Goal: Information Seeking & Learning: Learn about a topic

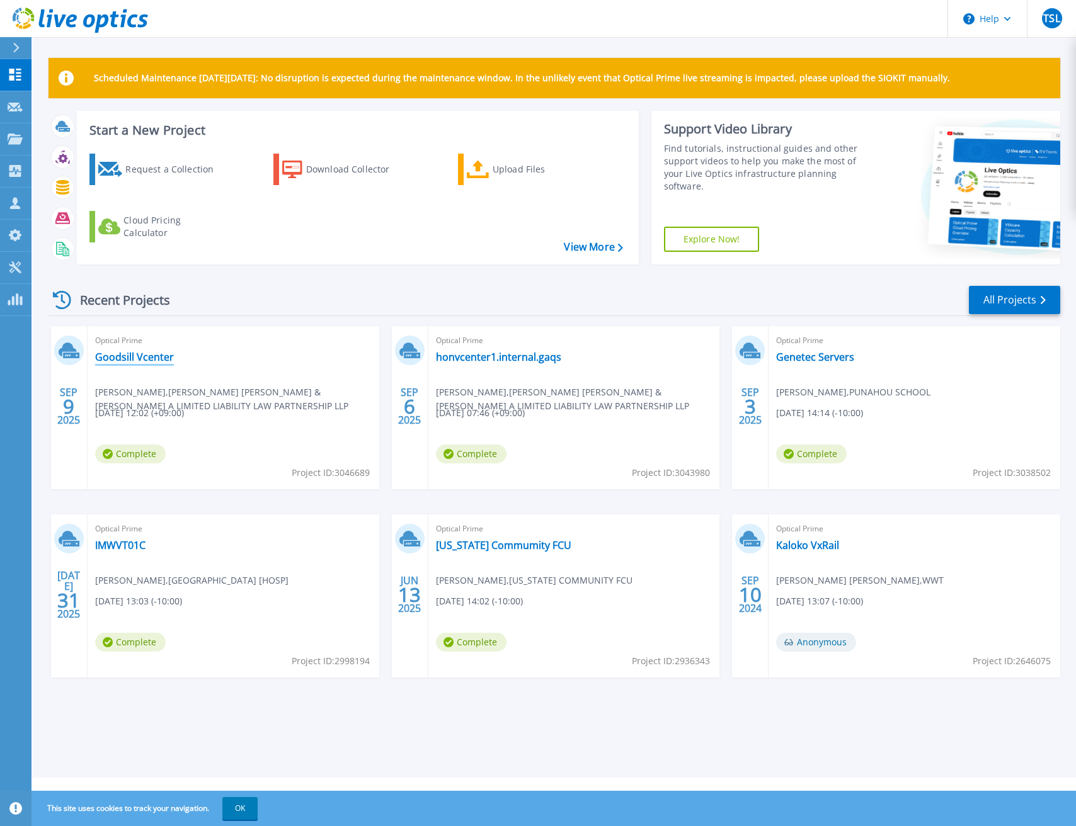
click at [154, 361] on link "Goodsill Vcenter" at bounding box center [134, 357] width 79 height 13
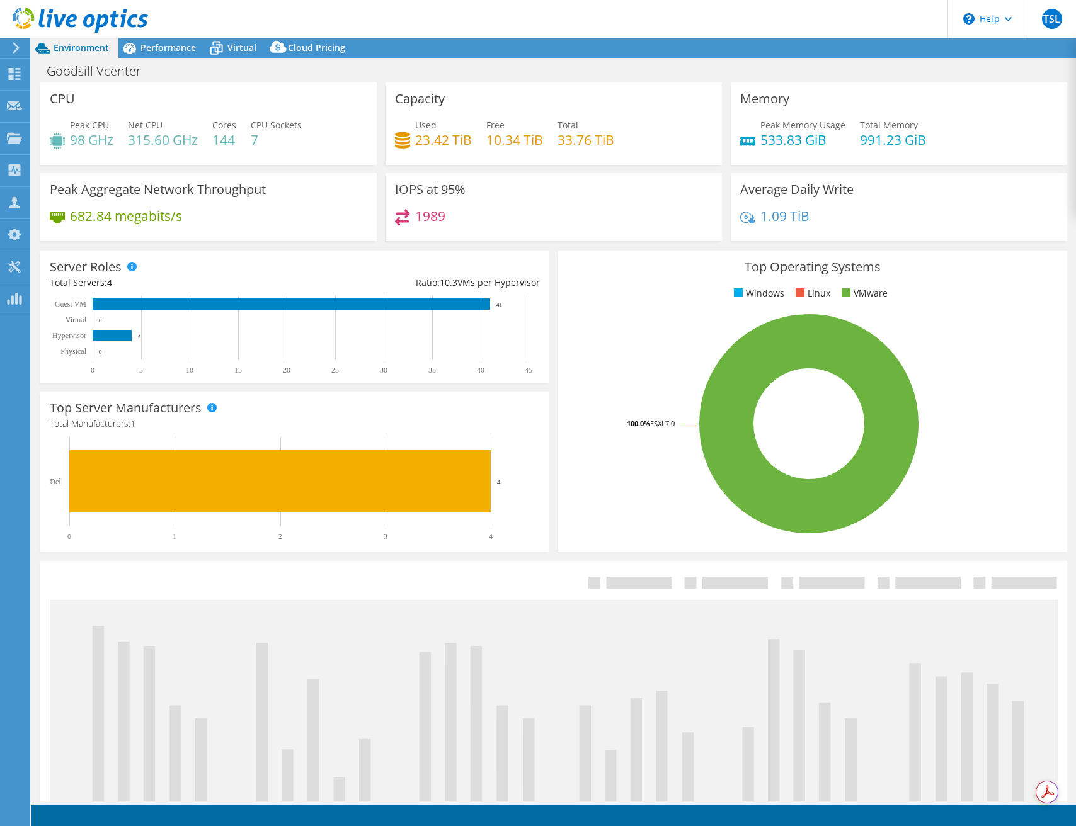
select select "USD"
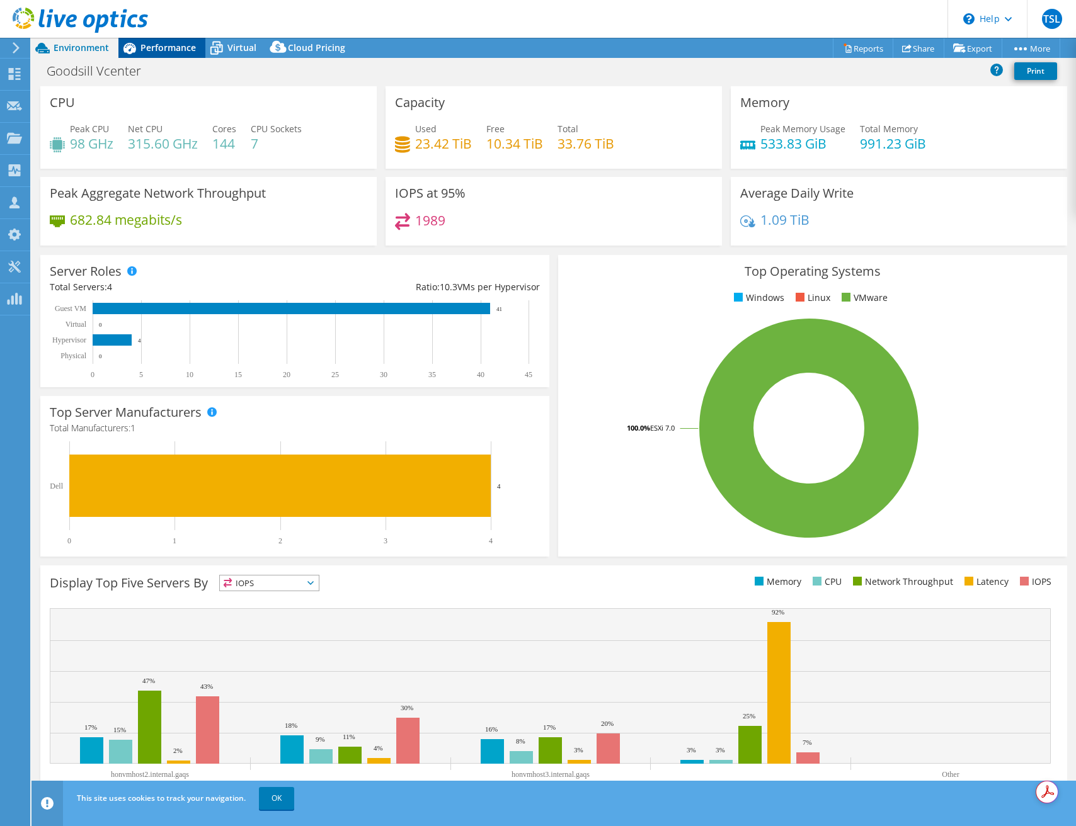
click at [168, 50] on span "Performance" at bounding box center [167, 48] width 55 height 12
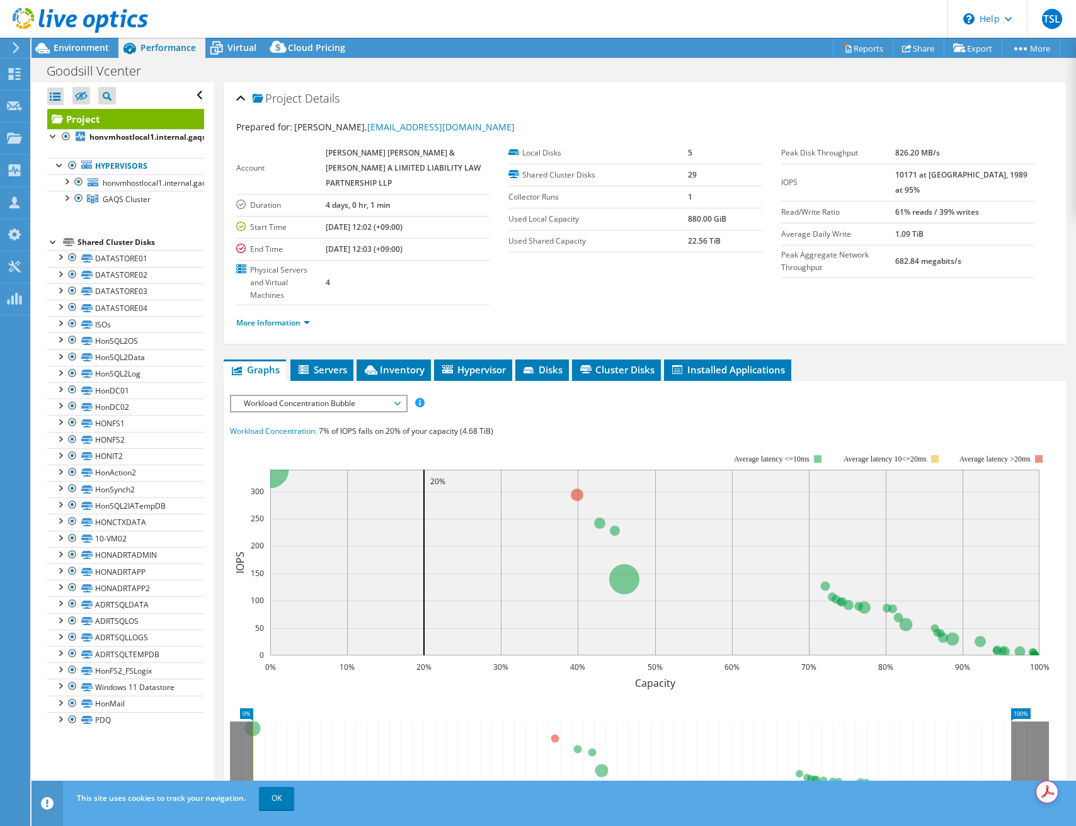
click at [384, 396] on span "Workload Concentration Bubble" at bounding box center [318, 403] width 162 height 15
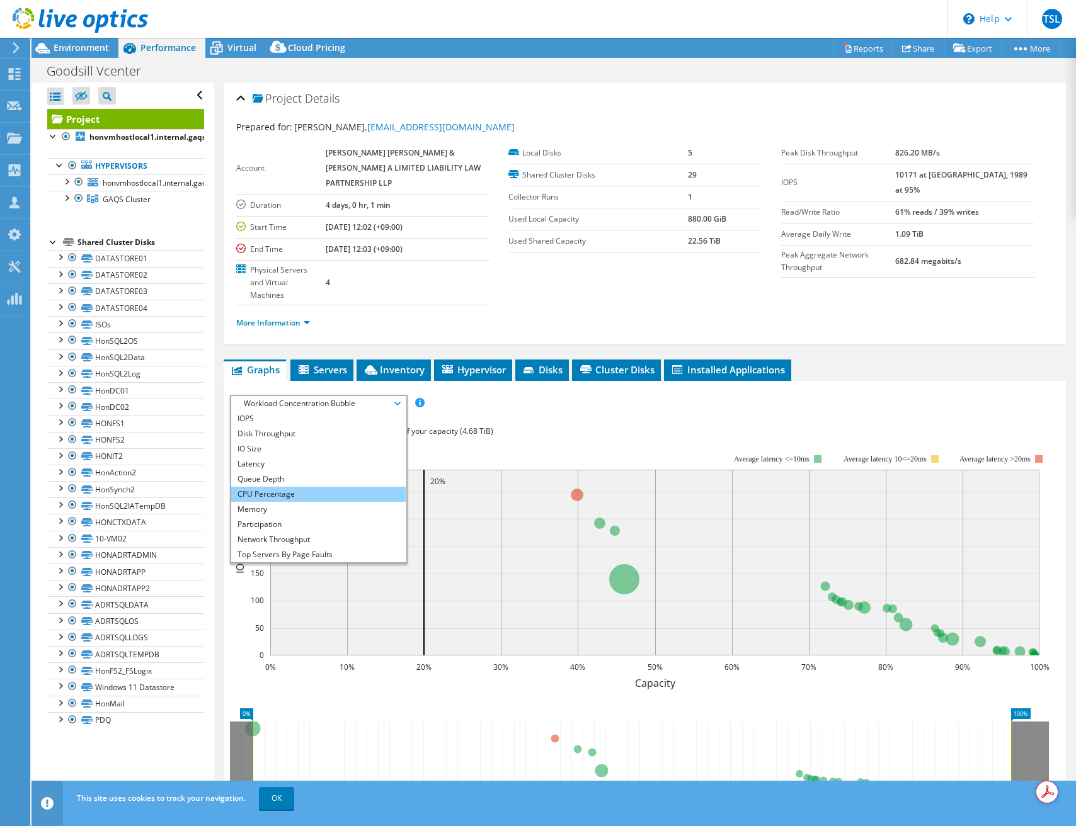
click at [305, 487] on li "CPU Percentage" at bounding box center [318, 494] width 174 height 15
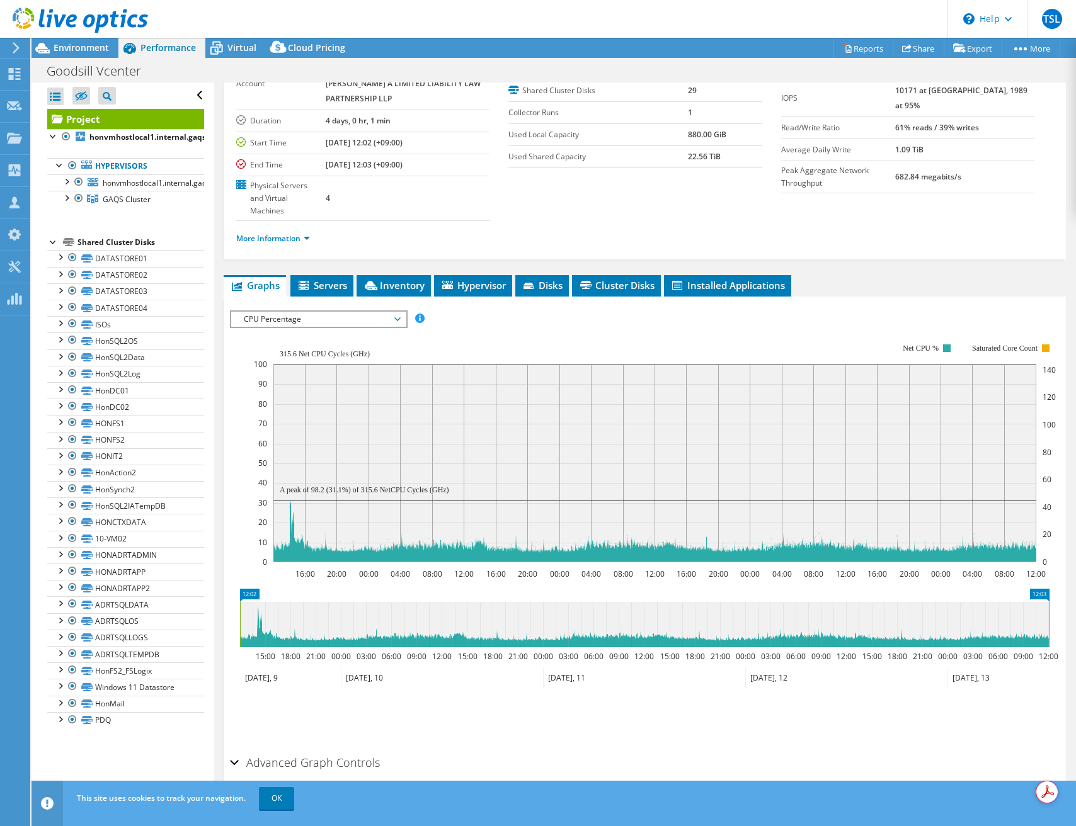
scroll to position [92, 0]
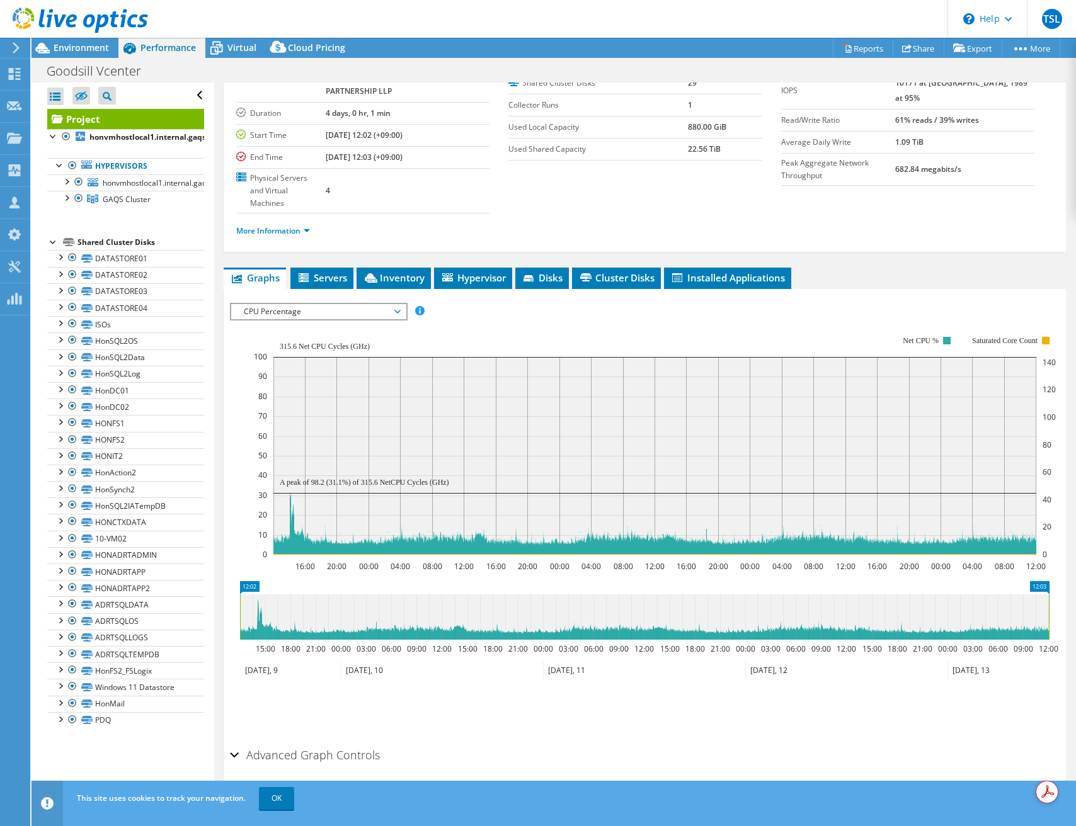
click at [355, 743] on h2 "Advanced Graph Controls" at bounding box center [305, 755] width 150 height 25
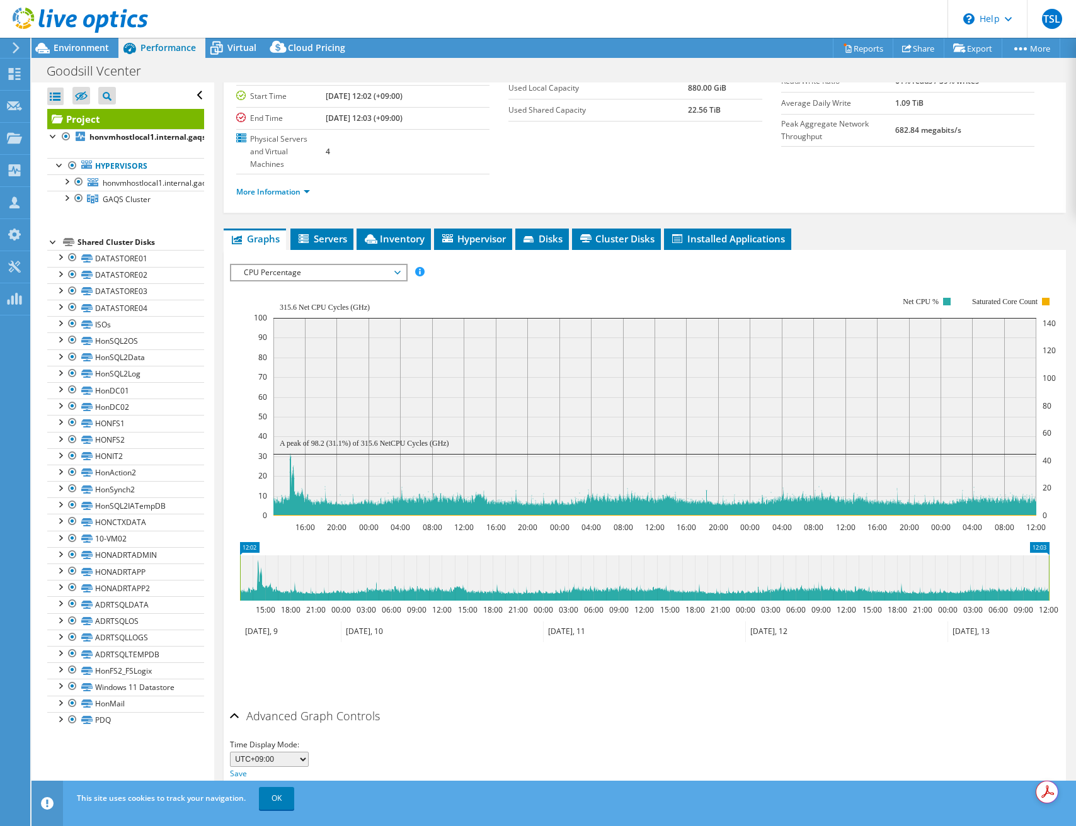
scroll to position [142, 0]
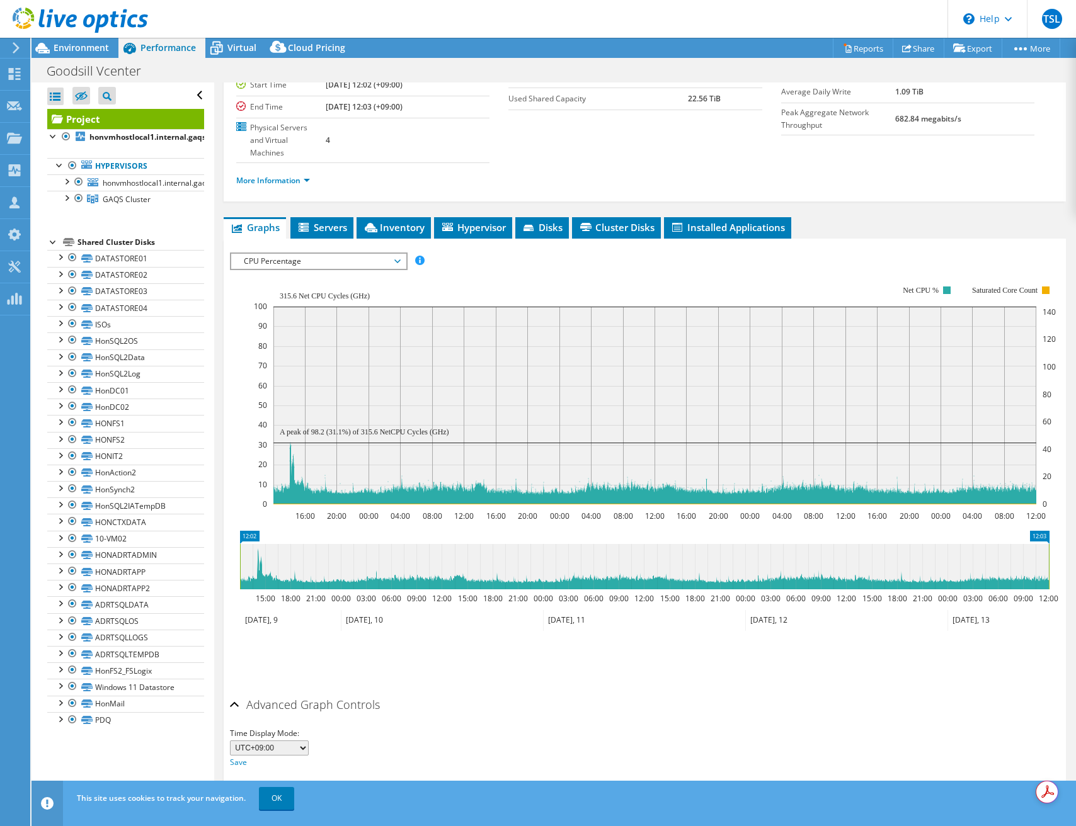
click at [292, 741] on select "UTC-12:00 UTC-11:00 UTC-10:00 UTC-09:30 UTC-09:00 UTC-08:00 UTC-07:00 UTC-06:00…" at bounding box center [269, 748] width 79 height 15
select select "600"
click at [230, 741] on select "UTC-12:00 UTC-11:00 UTC-10:00 UTC-09:30 UTC-09:00 UTC-08:00 UTC-07:00 UTC-06:00…" at bounding box center [269, 748] width 79 height 15
click at [235, 757] on link "Save" at bounding box center [238, 762] width 17 height 11
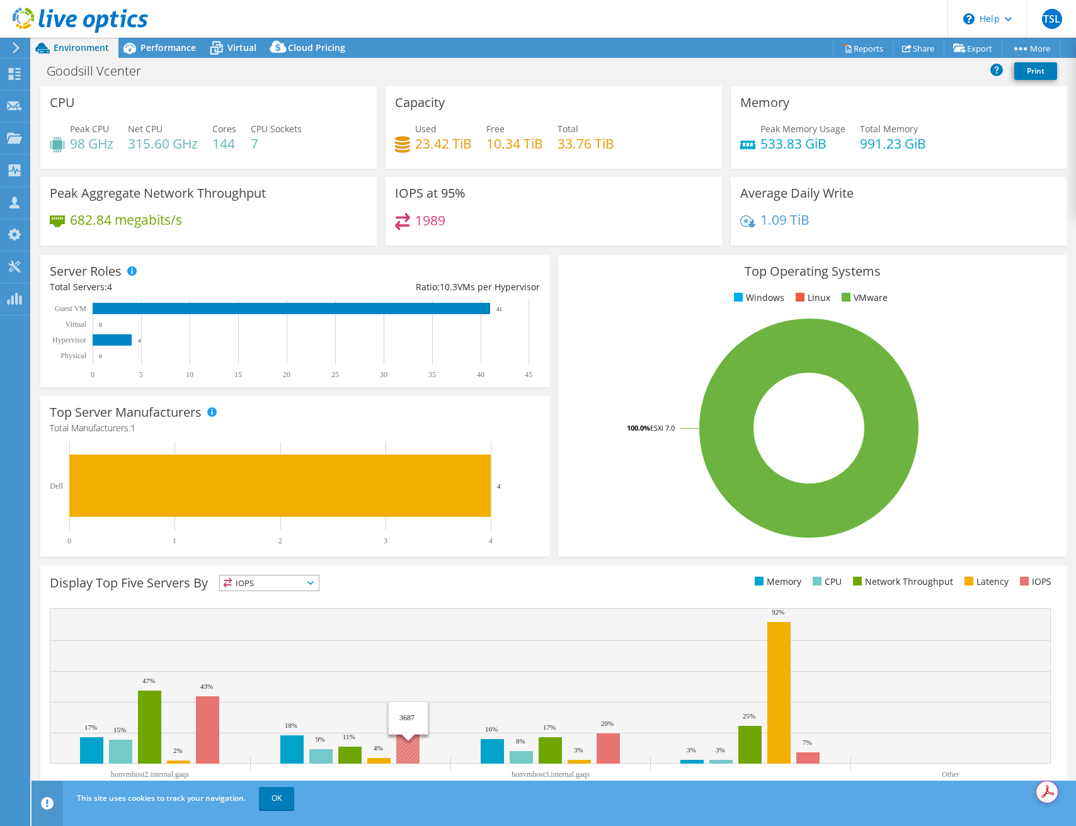
scroll to position [14, 0]
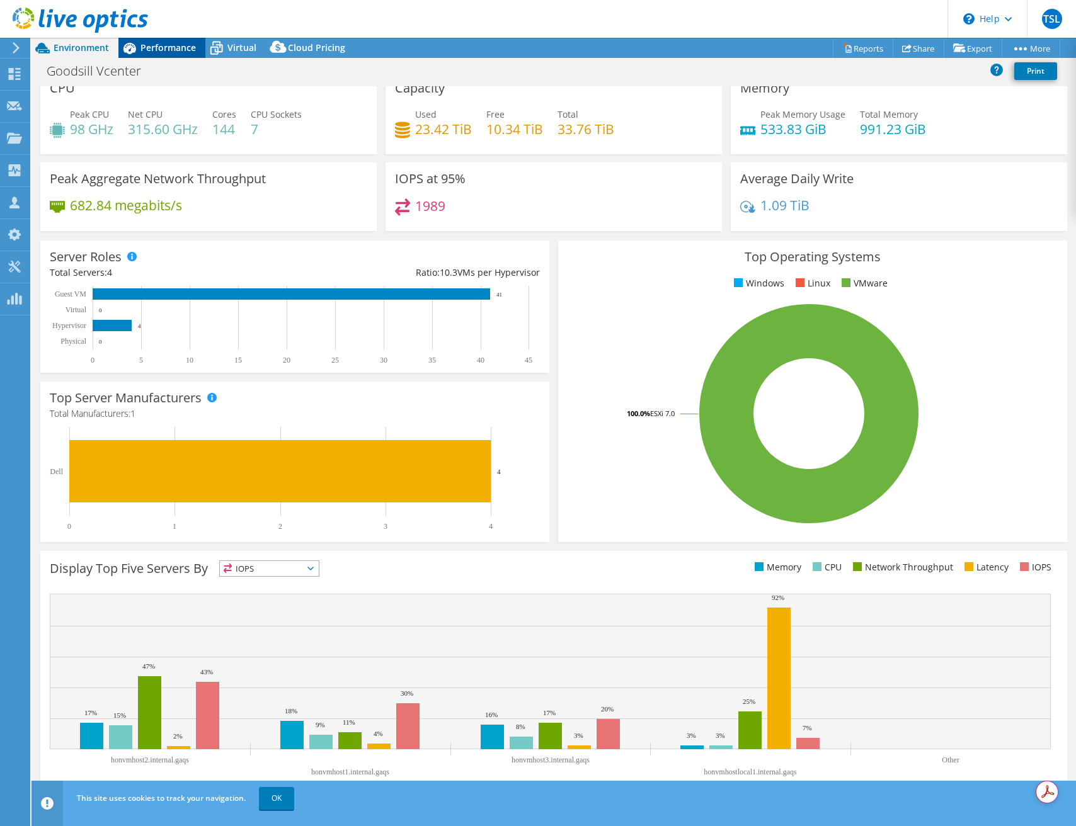
click at [157, 46] on span "Performance" at bounding box center [167, 48] width 55 height 12
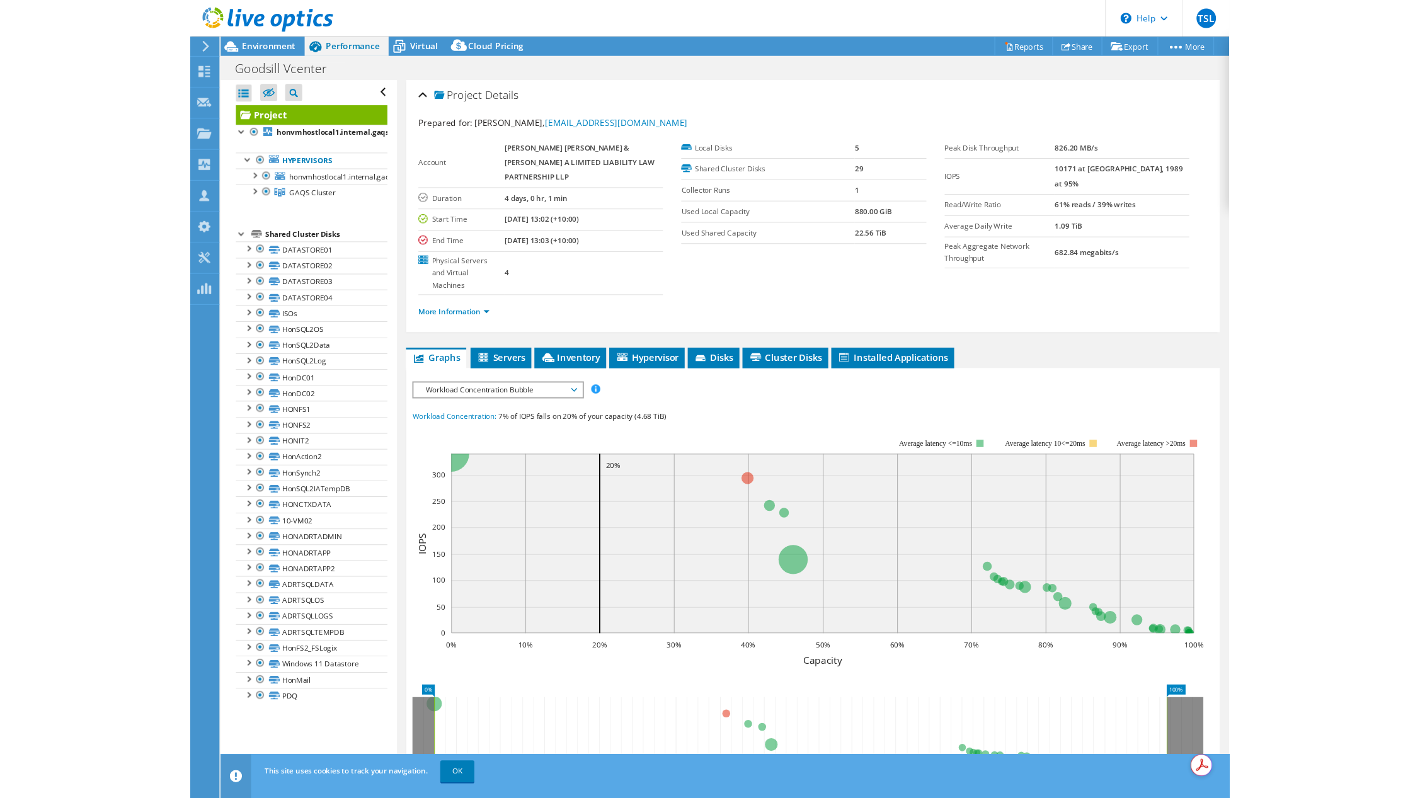
scroll to position [0, 0]
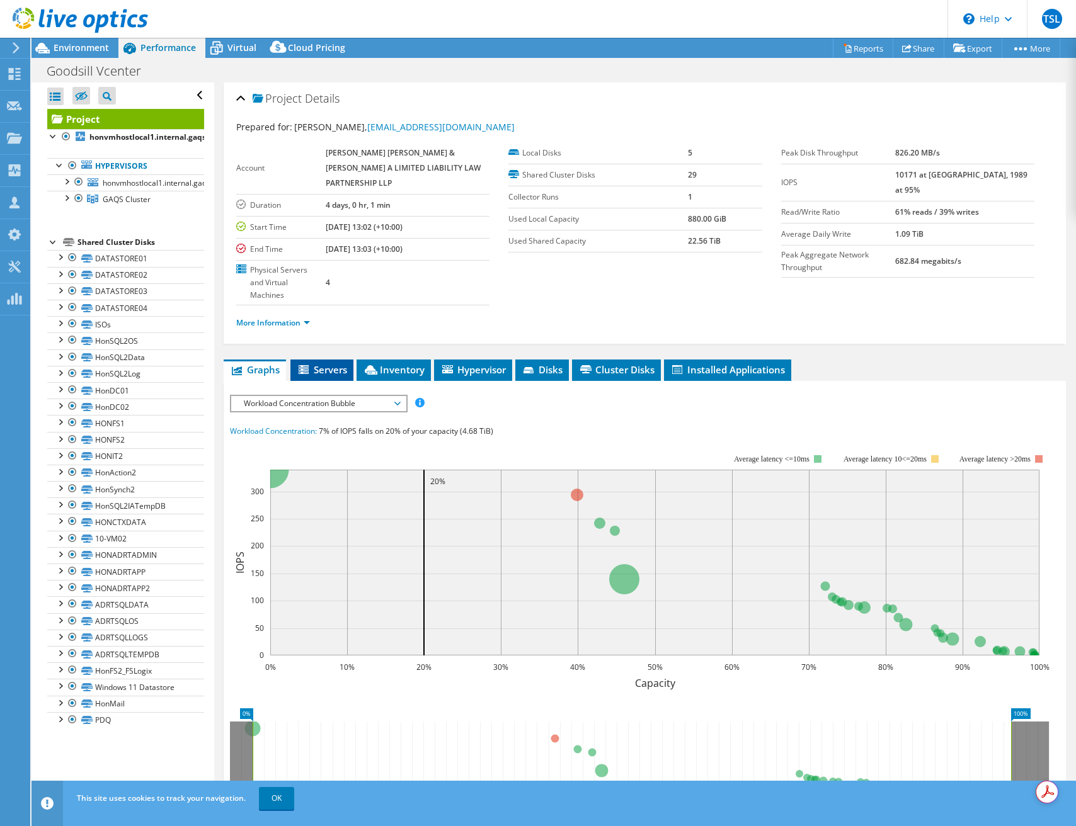
click at [323, 363] on span "Servers" at bounding box center [322, 369] width 50 height 13
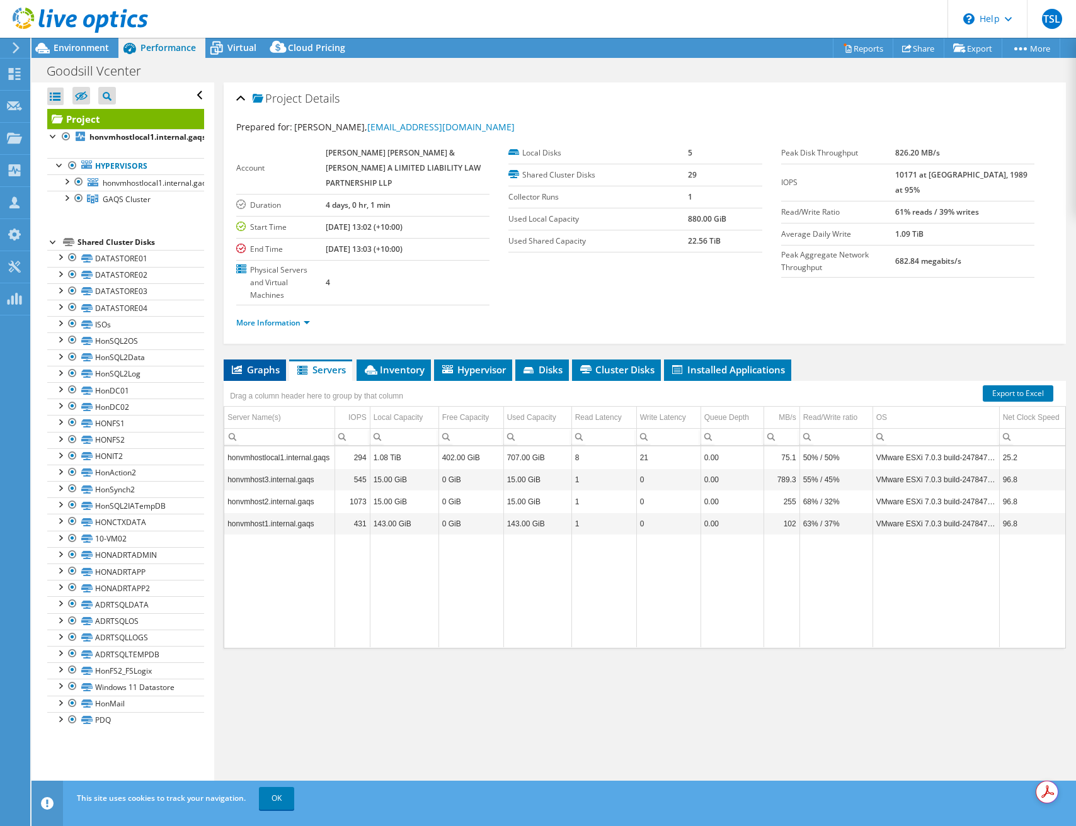
click at [269, 363] on span "Graphs" at bounding box center [255, 369] width 50 height 13
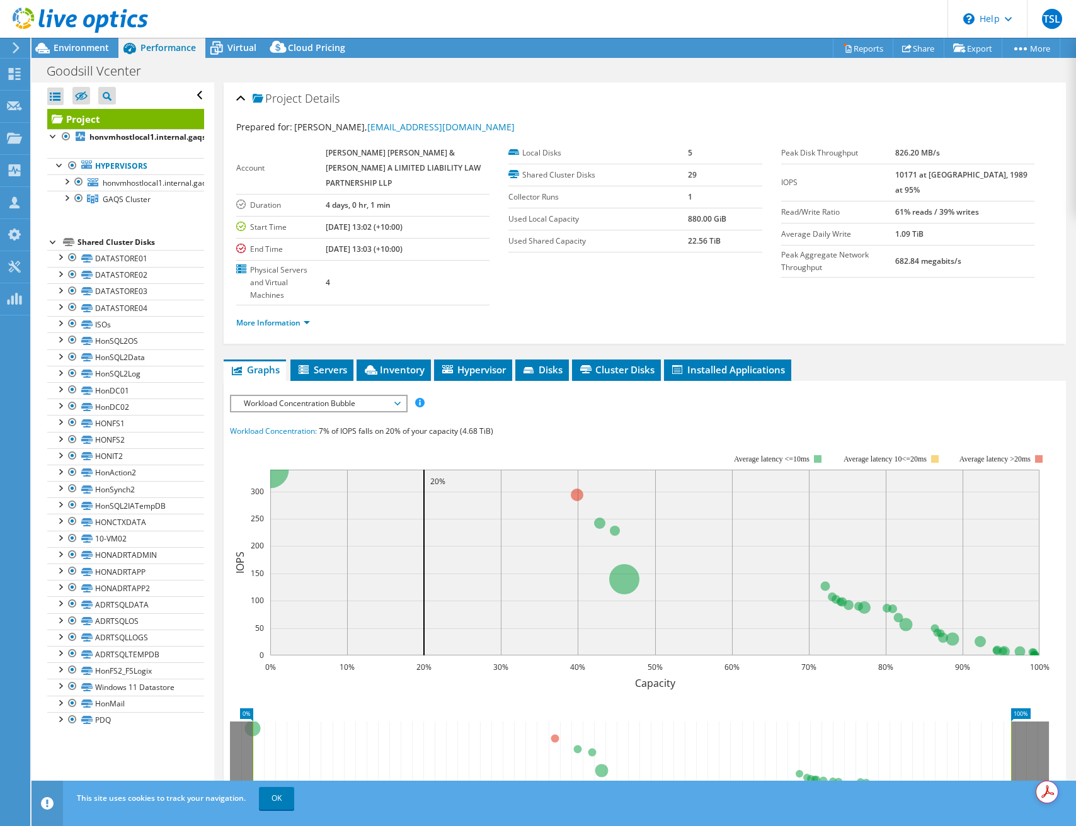
click at [384, 396] on span "Workload Concentration Bubble" at bounding box center [318, 403] width 162 height 15
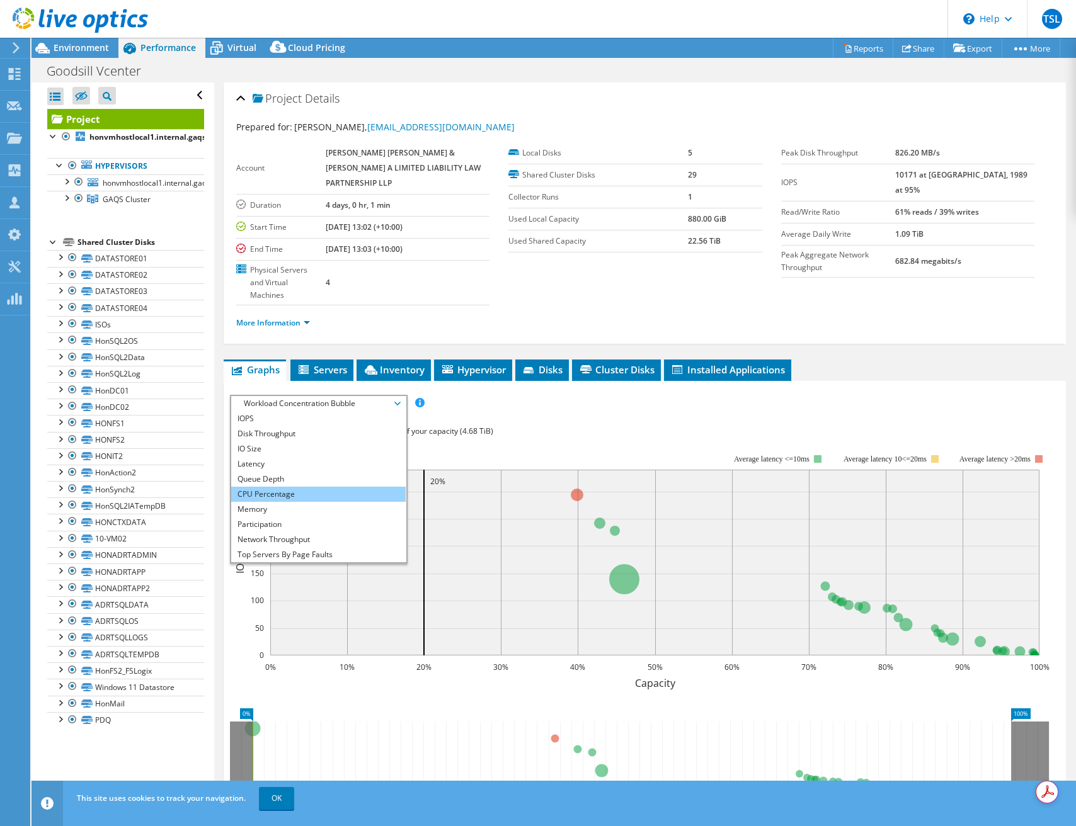
click at [271, 487] on li "CPU Percentage" at bounding box center [318, 494] width 174 height 15
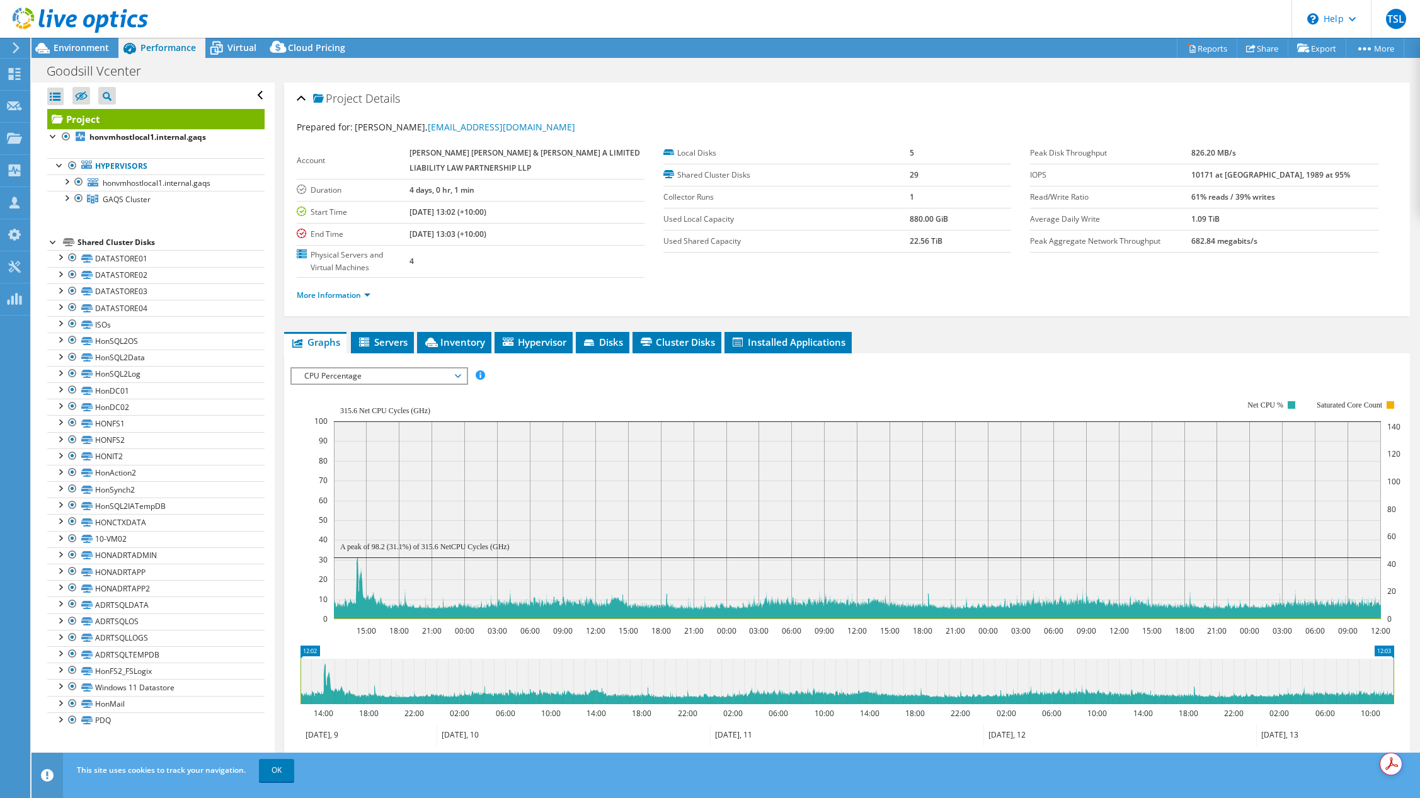
click at [449, 377] on span "CPU Percentage" at bounding box center [379, 375] width 162 height 15
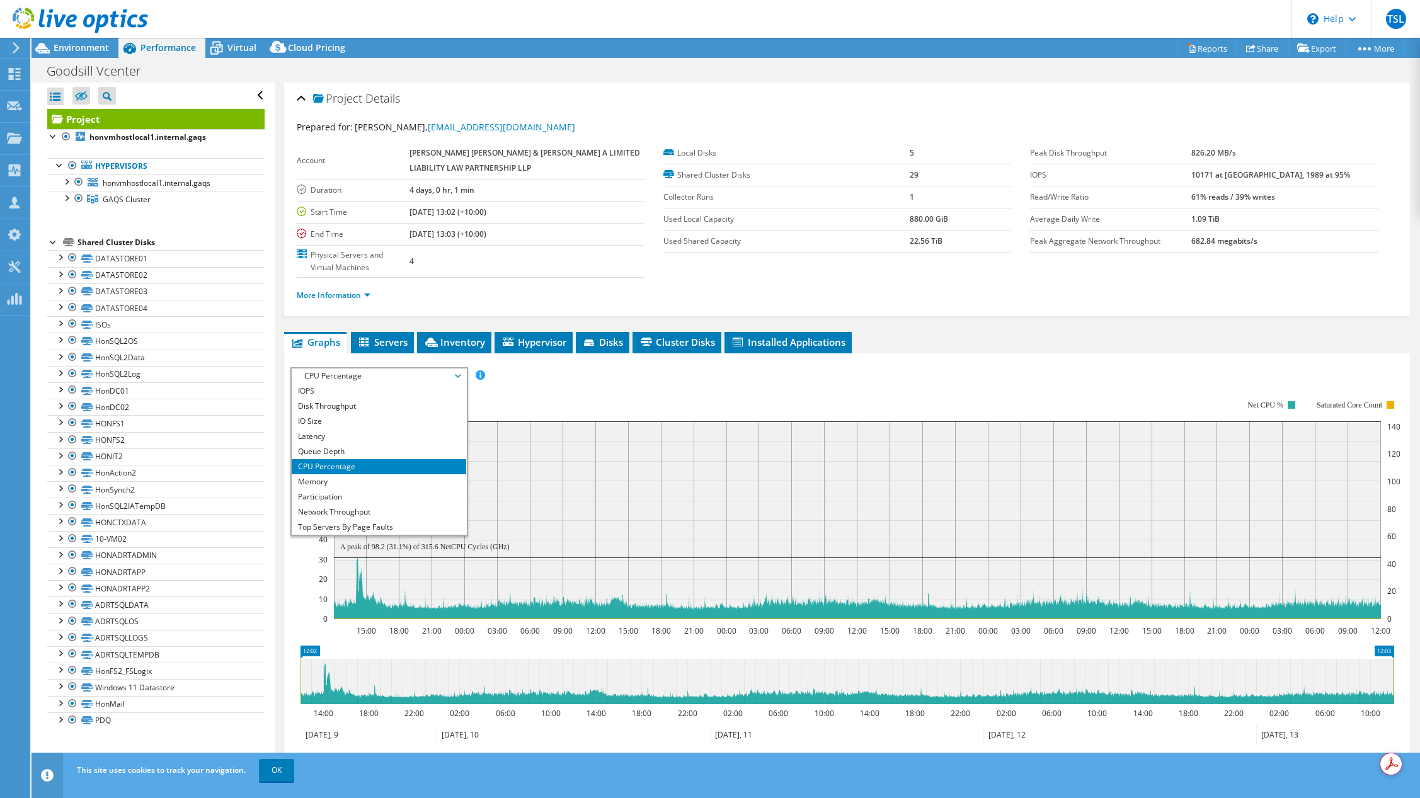
click at [627, 434] on rect at bounding box center [857, 520] width 1047 height 198
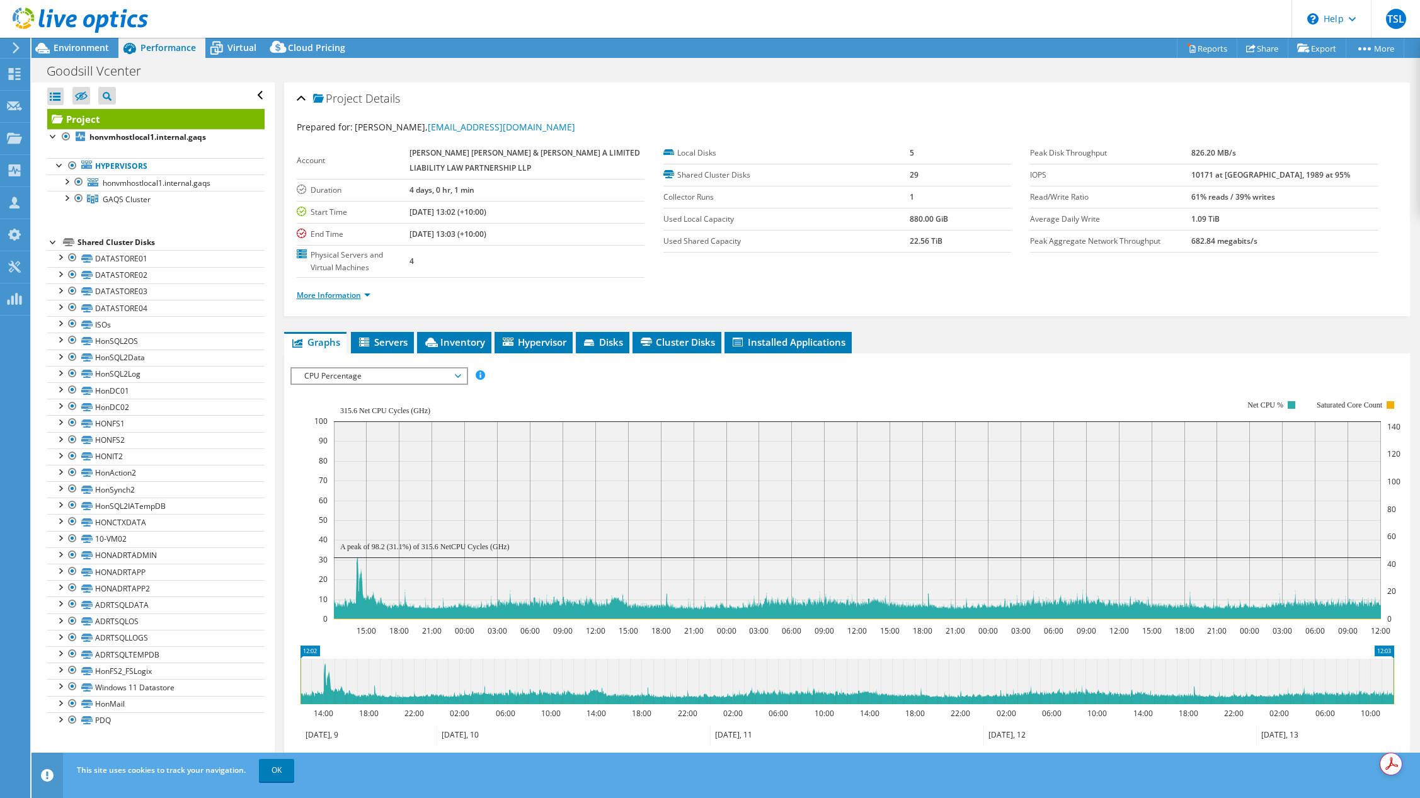
click at [352, 294] on link "More Information" at bounding box center [334, 295] width 74 height 11
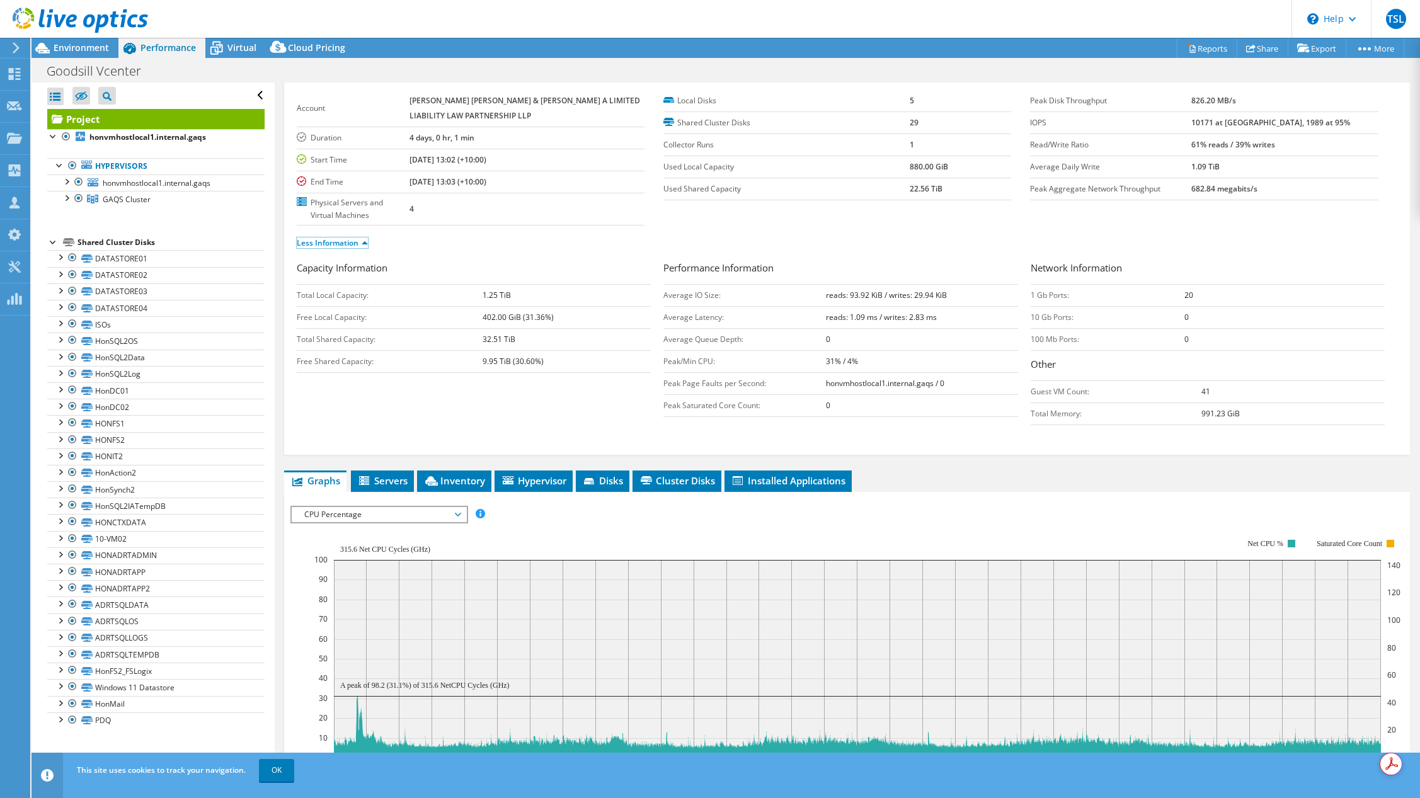
scroll to position [49, 0]
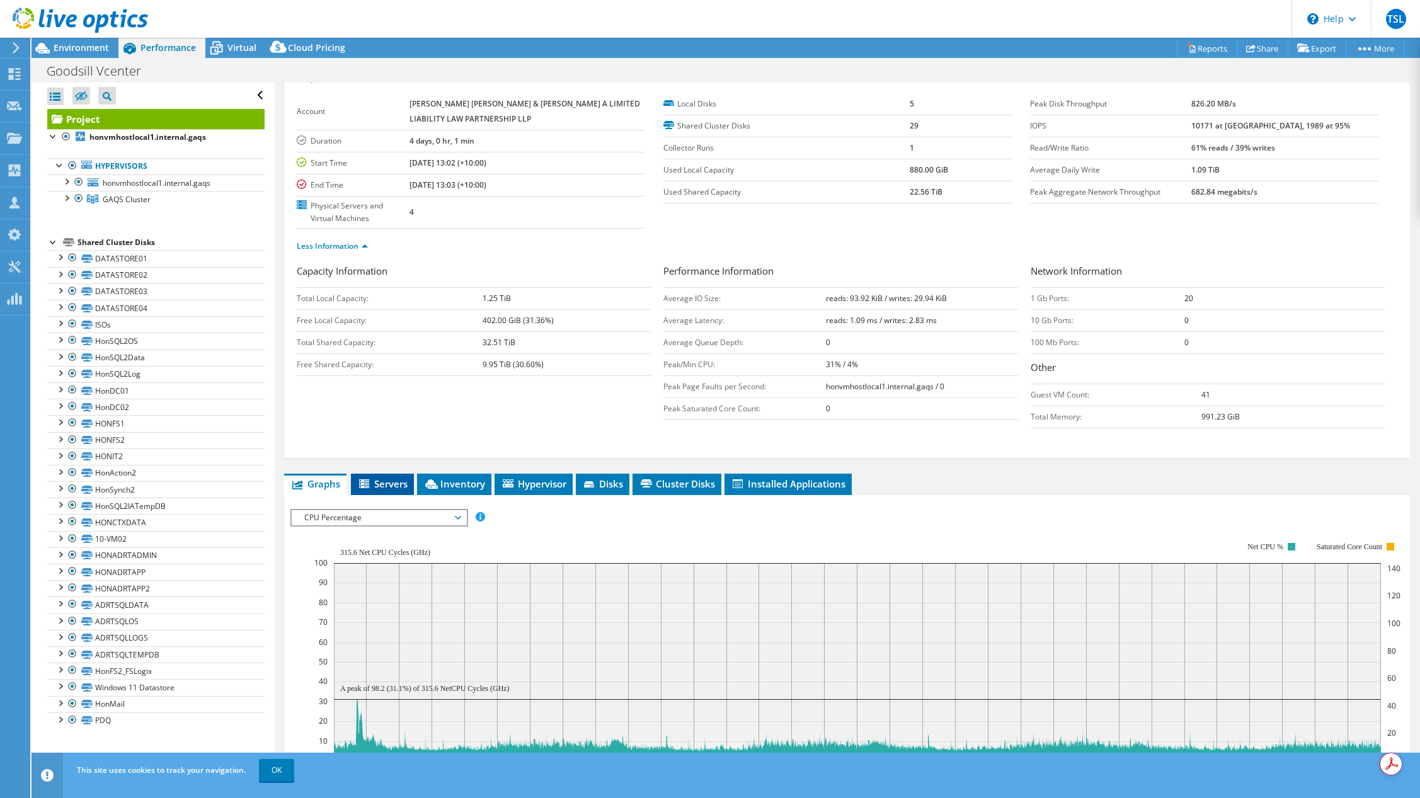
click at [394, 486] on span "Servers" at bounding box center [382, 483] width 50 height 13
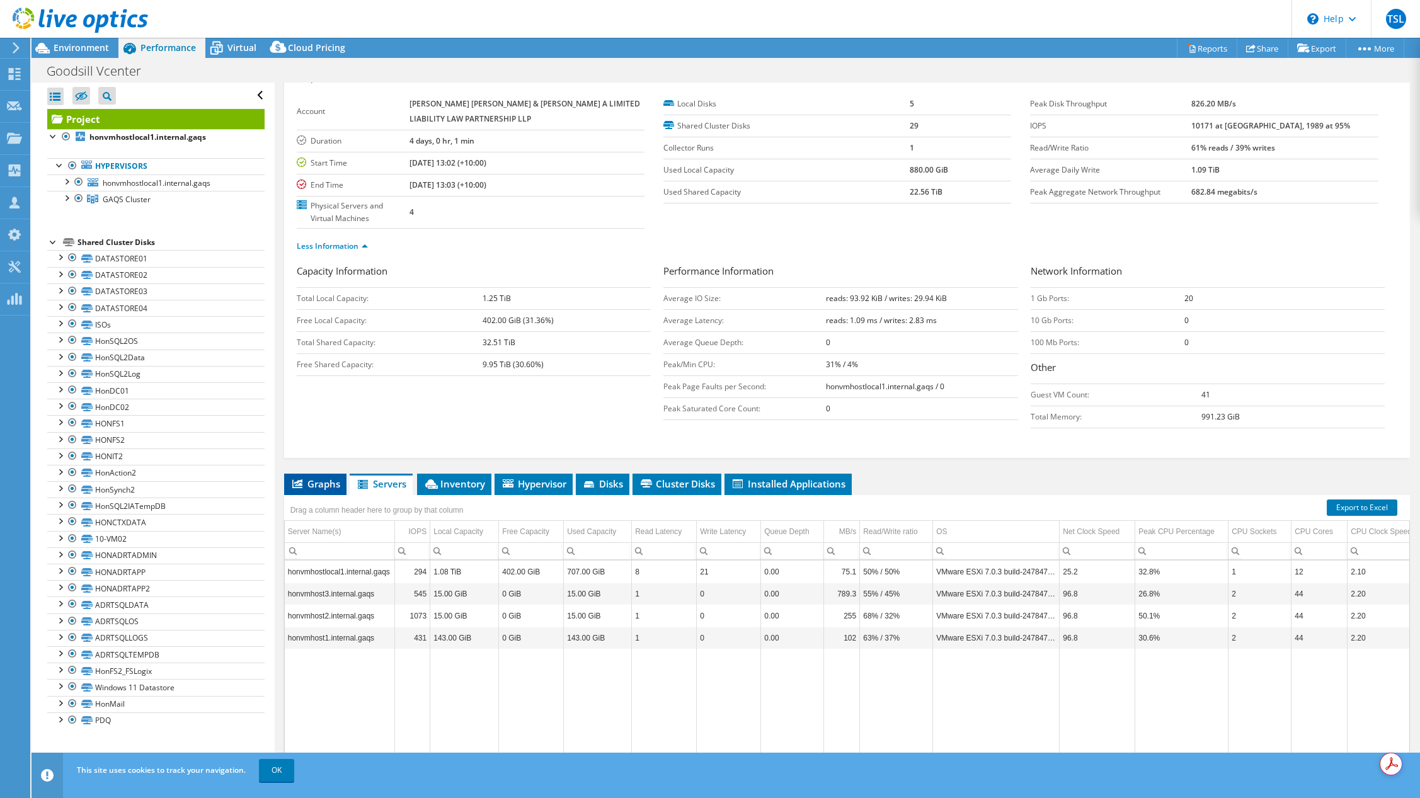
click at [330, 484] on span "Graphs" at bounding box center [315, 483] width 50 height 13
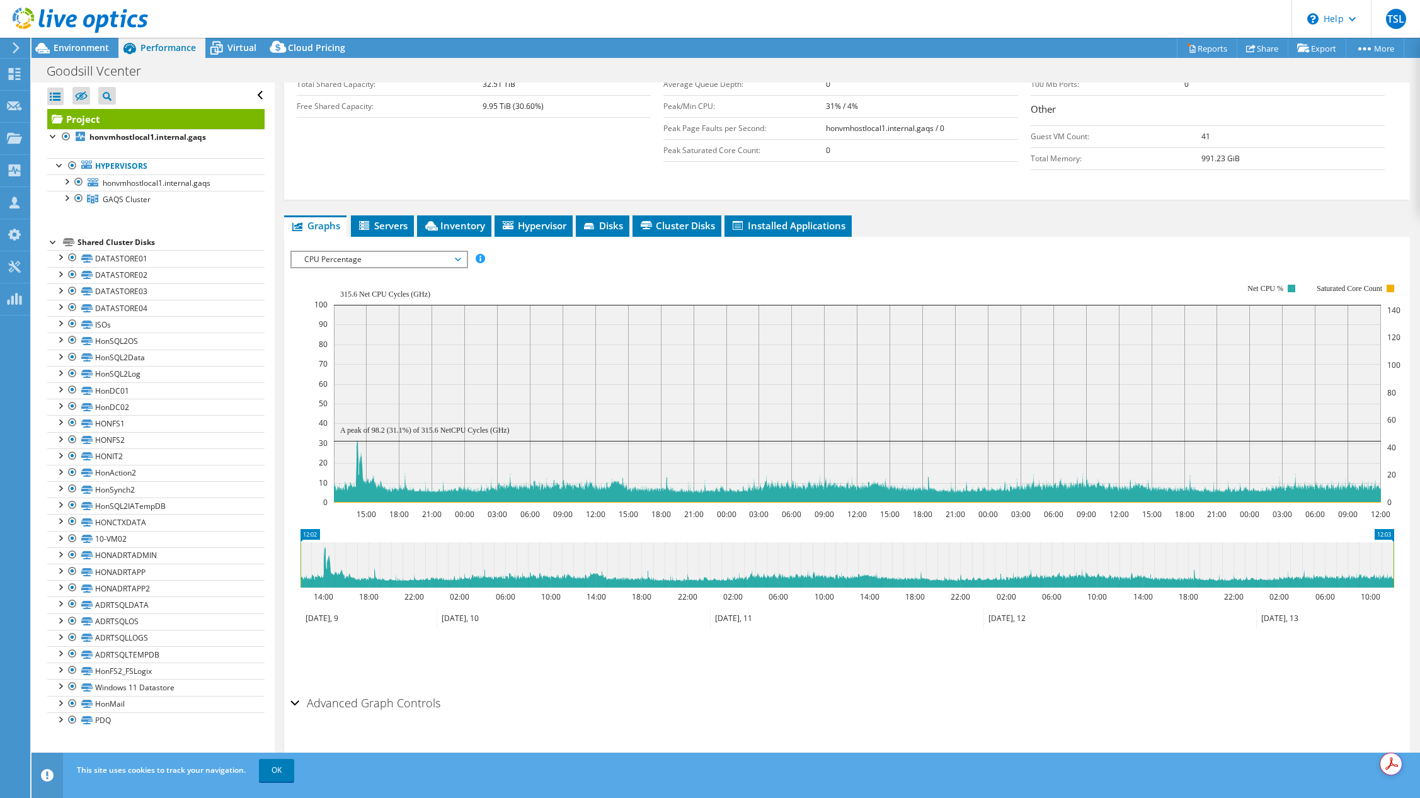
scroll to position [311, 0]
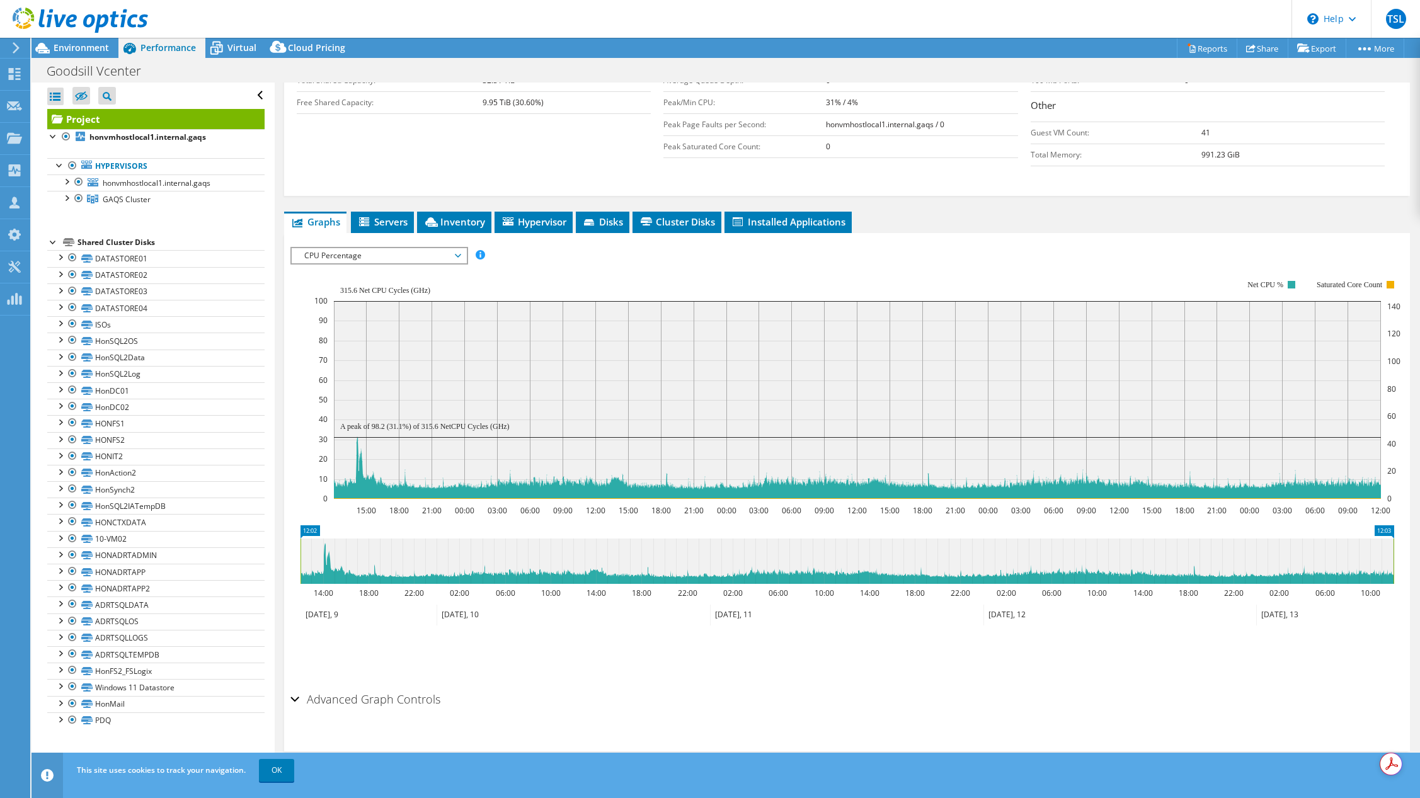
click at [342, 696] on h2 "Advanced Graph Controls" at bounding box center [365, 699] width 150 height 25
click at [459, 253] on span "CPU Percentage" at bounding box center [379, 255] width 162 height 15
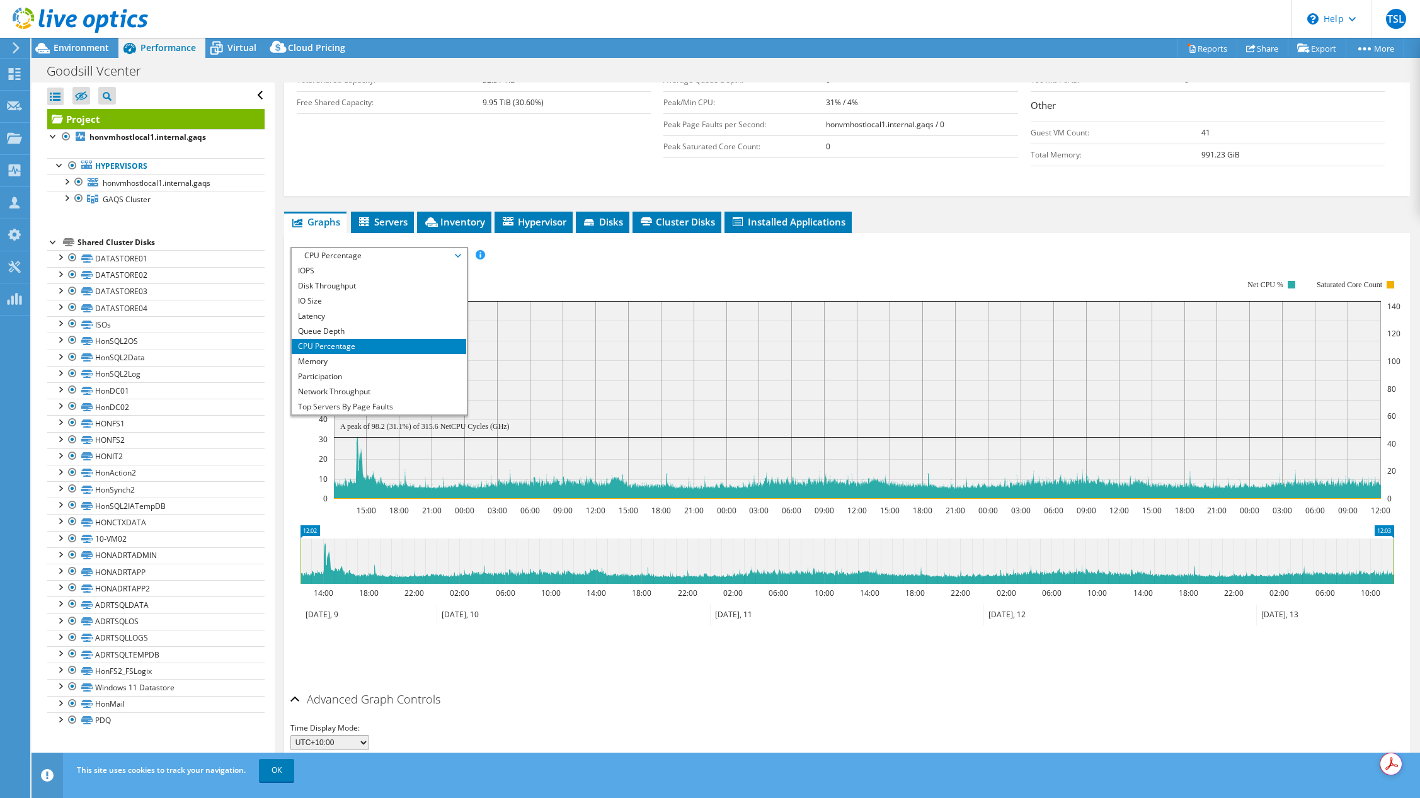
click at [588, 282] on rect at bounding box center [857, 390] width 1086 height 252
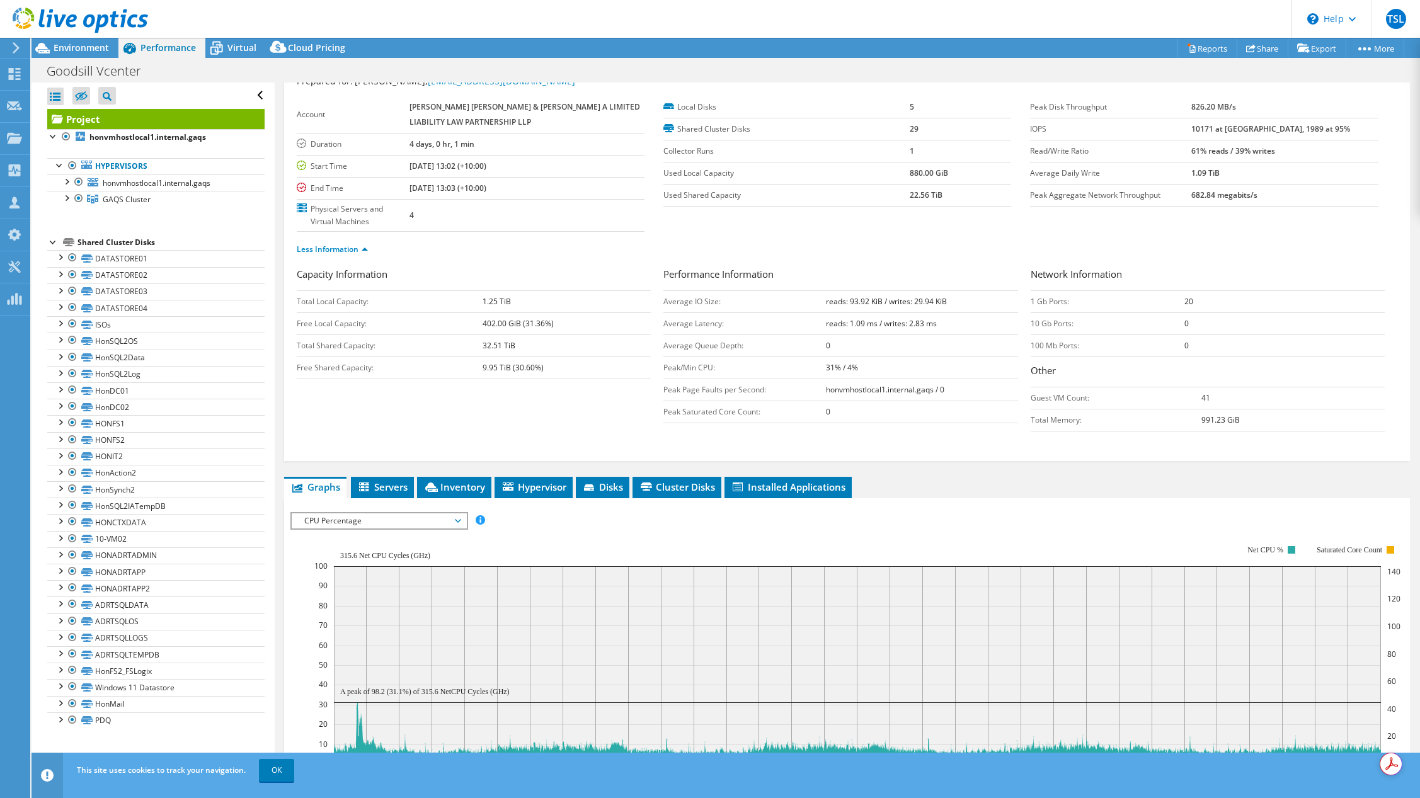
scroll to position [0, 0]
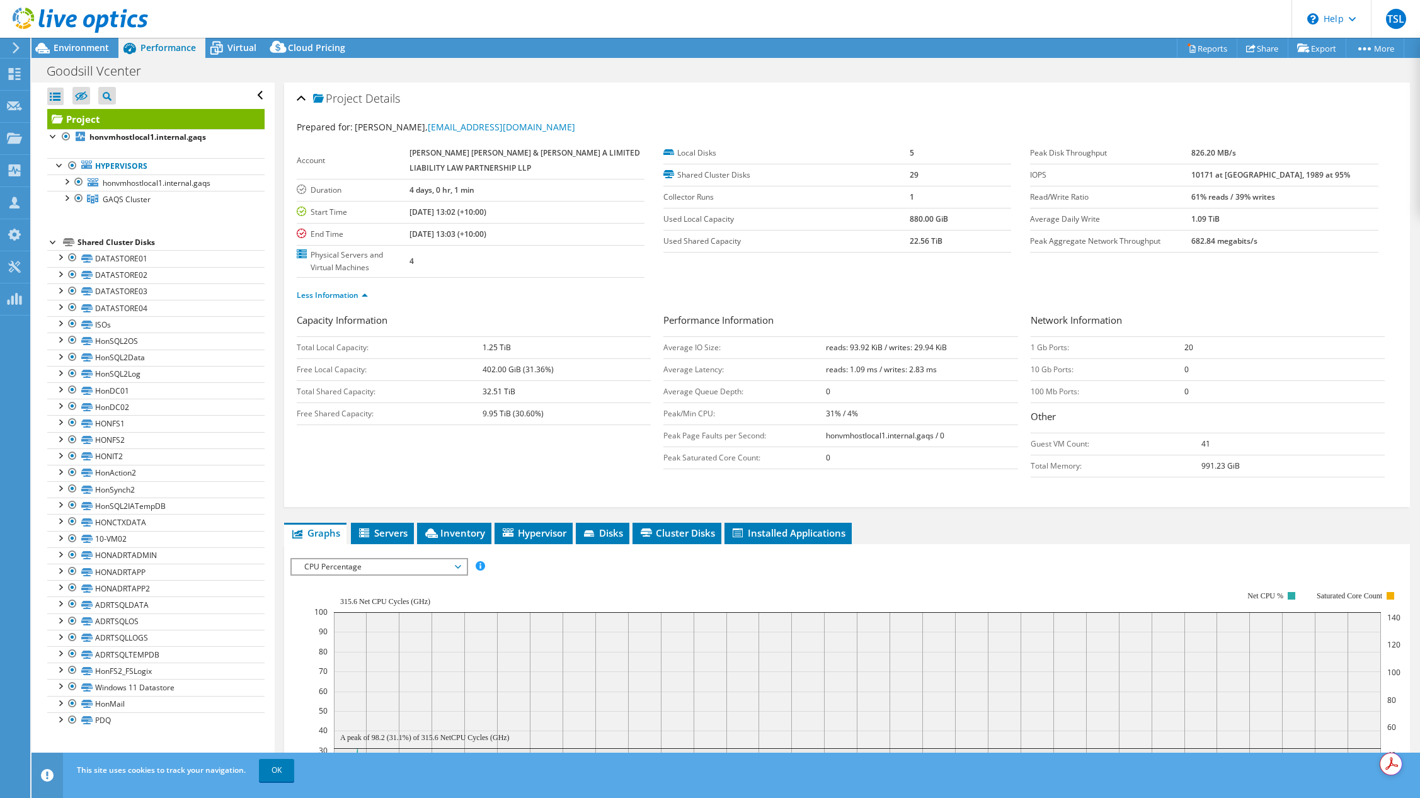
click at [448, 569] on span "CPU Percentage" at bounding box center [379, 566] width 162 height 15
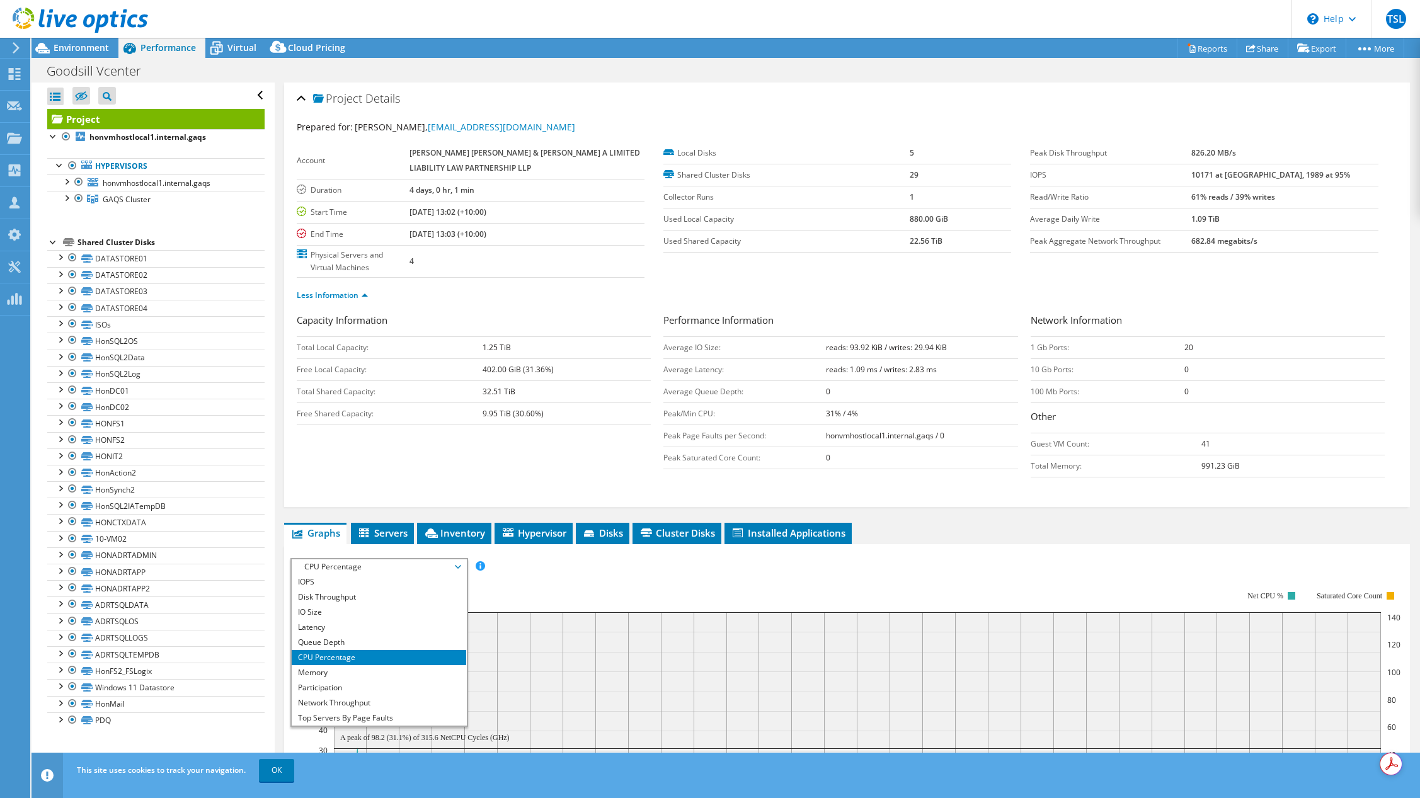
click at [535, 602] on rect at bounding box center [857, 701] width 1086 height 252
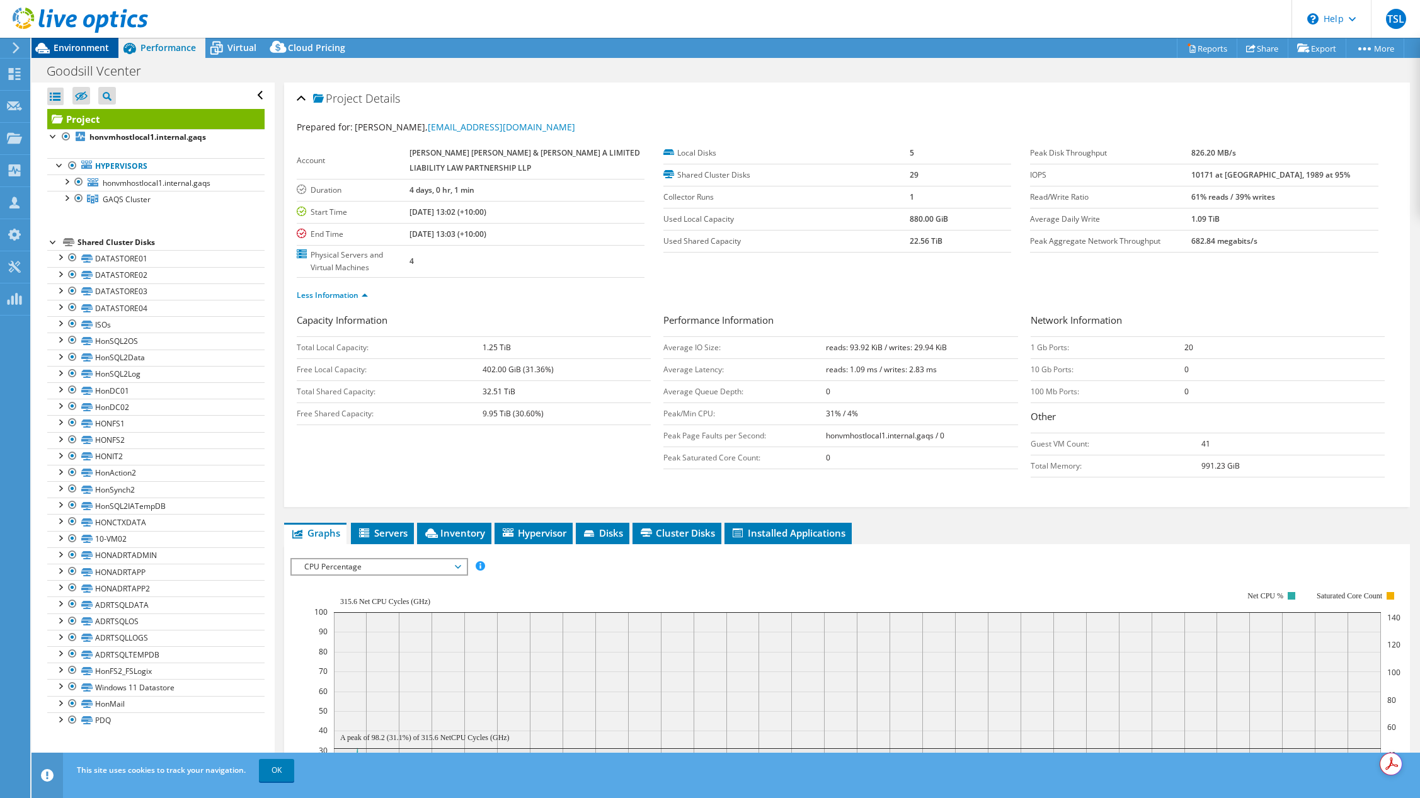
click at [80, 50] on span "Environment" at bounding box center [81, 48] width 55 height 12
